Goal: Communication & Community: Ask a question

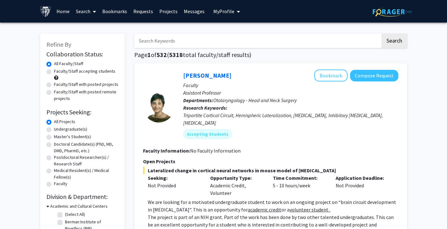
click at [54, 129] on label "Undergraduate(s)" at bounding box center [70, 129] width 33 height 7
click at [54, 129] on input "Undergraduate(s)" at bounding box center [56, 128] width 4 height 4
radio input "true"
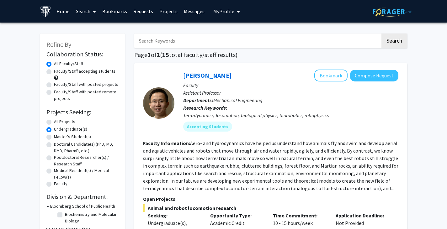
click at [54, 71] on label "Faculty/Staff accepting students" at bounding box center [84, 71] width 61 height 7
click at [54, 71] on input "Faculty/Staff accepting students" at bounding box center [56, 70] width 4 height 4
radio input "true"
click at [54, 65] on label "All Faculty/Staff" at bounding box center [68, 64] width 29 height 7
click at [54, 65] on input "All Faculty/Staff" at bounding box center [56, 63] width 4 height 4
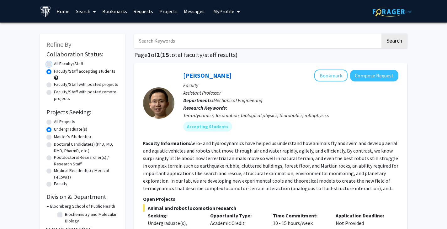
radio input "true"
click at [54, 70] on label "Faculty/Staff accepting students" at bounding box center [84, 71] width 61 height 7
click at [54, 70] on input "Faculty/Staff accepting students" at bounding box center [56, 70] width 4 height 4
radio input "true"
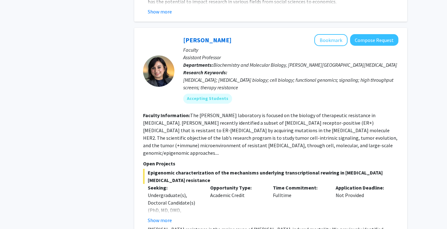
scroll to position [1267, 0]
click at [367, 34] on button "Compose Request" at bounding box center [374, 40] width 48 height 12
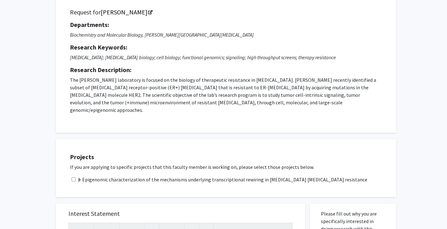
scroll to position [45, 0]
click at [74, 177] on input "checkbox" at bounding box center [74, 179] width 4 height 4
checkbox input "true"
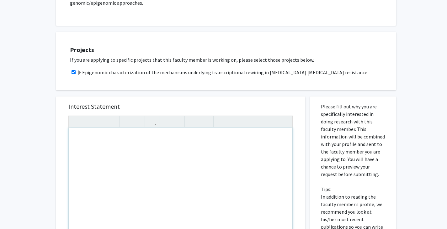
scroll to position [155, 0]
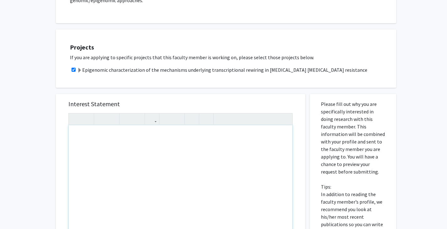
click at [154, 170] on div "Note to users with screen readers: Please press Alt+0 or Option+0 to deactivate…" at bounding box center [181, 197] width 224 height 144
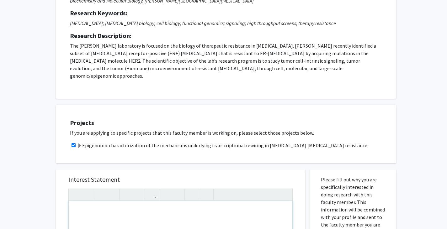
scroll to position [77, 0]
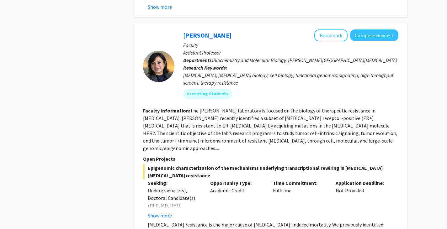
scroll to position [1271, 0]
click at [166, 212] on button "Show more" at bounding box center [160, 216] width 24 height 8
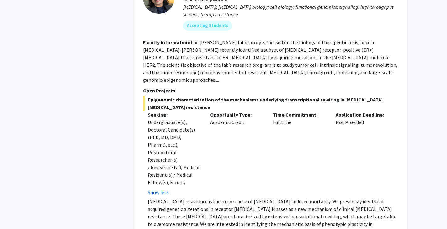
scroll to position [1336, 0]
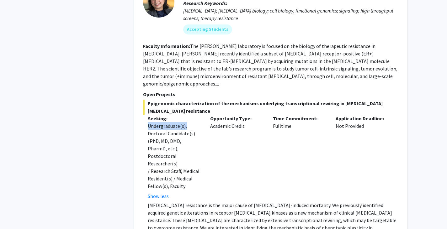
drag, startPoint x: 147, startPoint y: 89, endPoint x: 186, endPoint y: 87, distance: 38.6
click at [186, 115] on div "Seeking: Undergraduate(s), Doctoral Candidate(s) (PhD, MD, DMD, PharmD, etc.), …" at bounding box center [174, 157] width 63 height 85
click at [211, 115] on div "Opportunity Type: Academic Credit" at bounding box center [236, 157] width 63 height 85
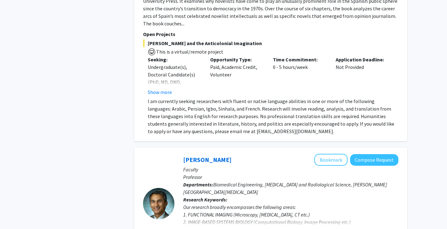
scroll to position [2593, 0]
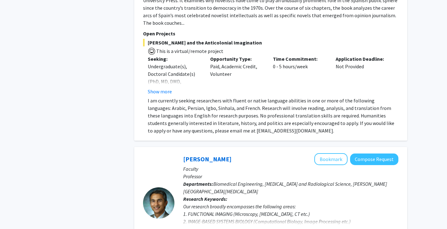
click at [203, 228] on button "Show more" at bounding box center [195, 232] width 24 height 8
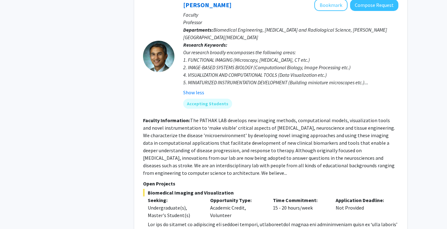
scroll to position [2747, 0]
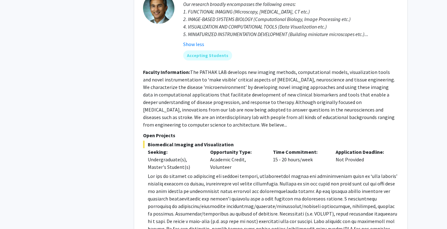
scroll to position [2796, 0]
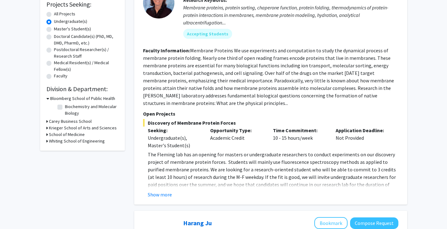
scroll to position [108, 0]
click at [159, 195] on button "Show more" at bounding box center [160, 195] width 24 height 8
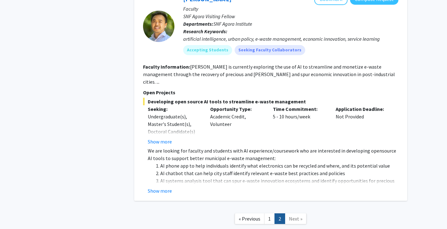
scroll to position [1079, 0]
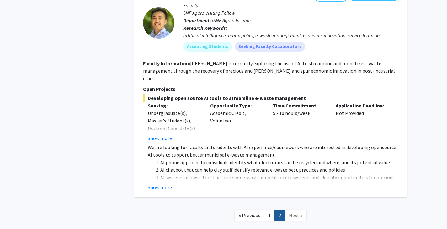
click at [288, 210] on link "Next »" at bounding box center [296, 215] width 22 height 11
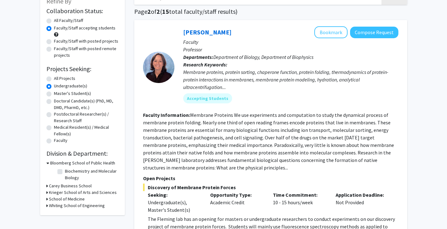
scroll to position [0, 0]
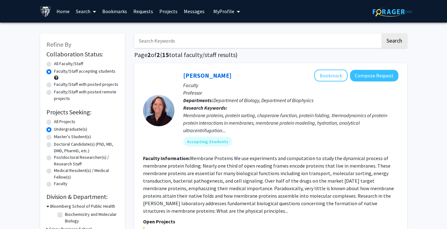
click at [54, 63] on label "All Faculty/Staff" at bounding box center [68, 64] width 29 height 7
click at [54, 63] on input "All Faculty/Staff" at bounding box center [56, 63] width 4 height 4
radio input "true"
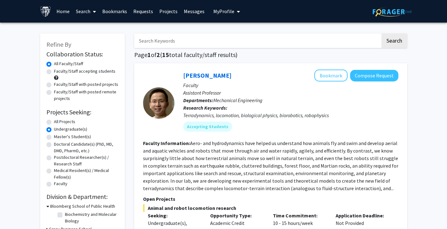
click at [54, 123] on label "All Projects" at bounding box center [64, 122] width 21 height 7
click at [54, 123] on input "All Projects" at bounding box center [56, 121] width 4 height 4
radio input "true"
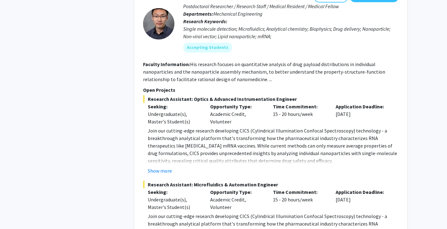
scroll to position [3027, 0]
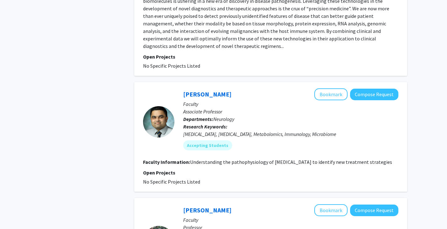
scroll to position [1697, 0]
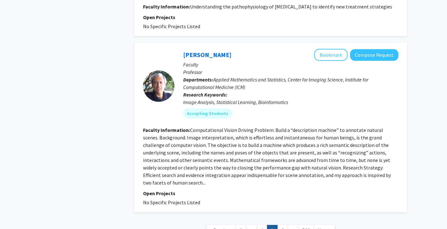
click at [291, 225] on link "..." at bounding box center [293, 230] width 11 height 11
click at [292, 227] on span "..." at bounding box center [293, 230] width 3 height 6
click at [283, 225] on link "6" at bounding box center [282, 230] width 11 height 11
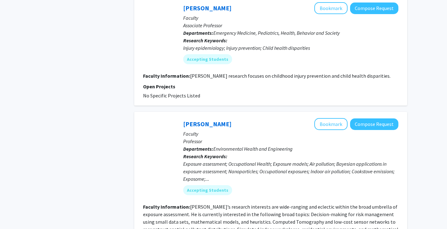
scroll to position [1444, 0]
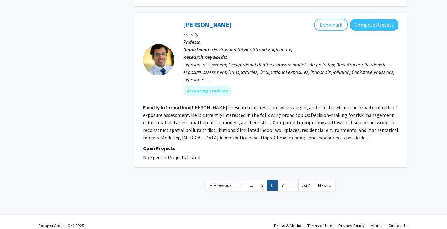
click at [283, 180] on link "7" at bounding box center [282, 185] width 11 height 11
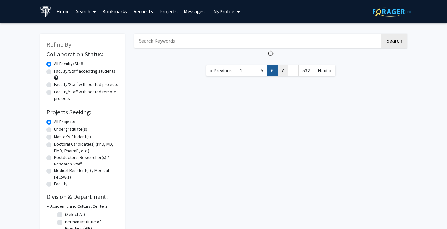
click at [282, 73] on link "7" at bounding box center [282, 70] width 11 height 11
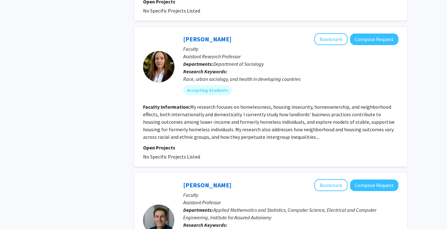
scroll to position [1622, 0]
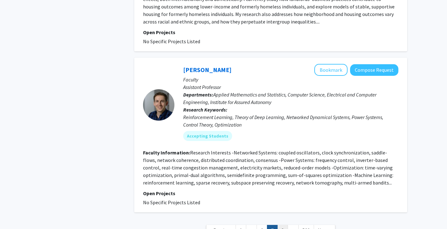
click at [282, 225] on link "8" at bounding box center [282, 230] width 11 height 11
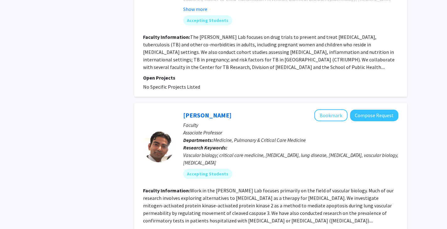
scroll to position [971, 0]
